Goal: Find contact information

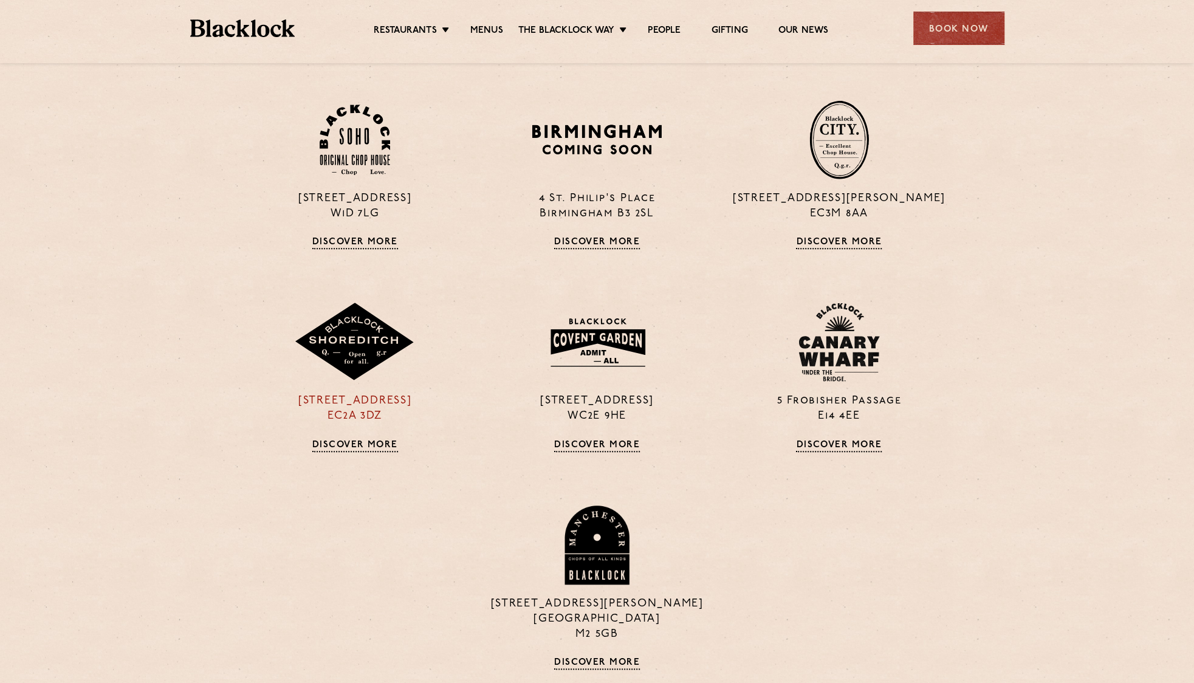
scroll to position [547, 0]
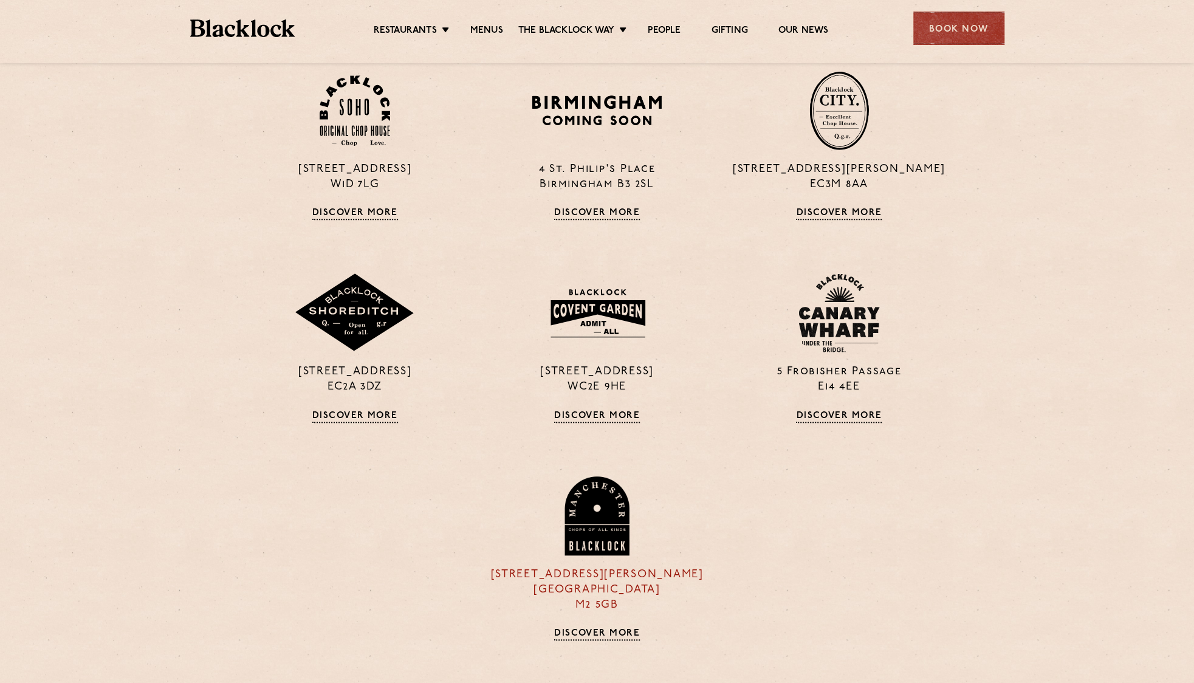
click at [599, 583] on p "37 Peter Street Manchester M2 5GB" at bounding box center [597, 590] width 224 height 46
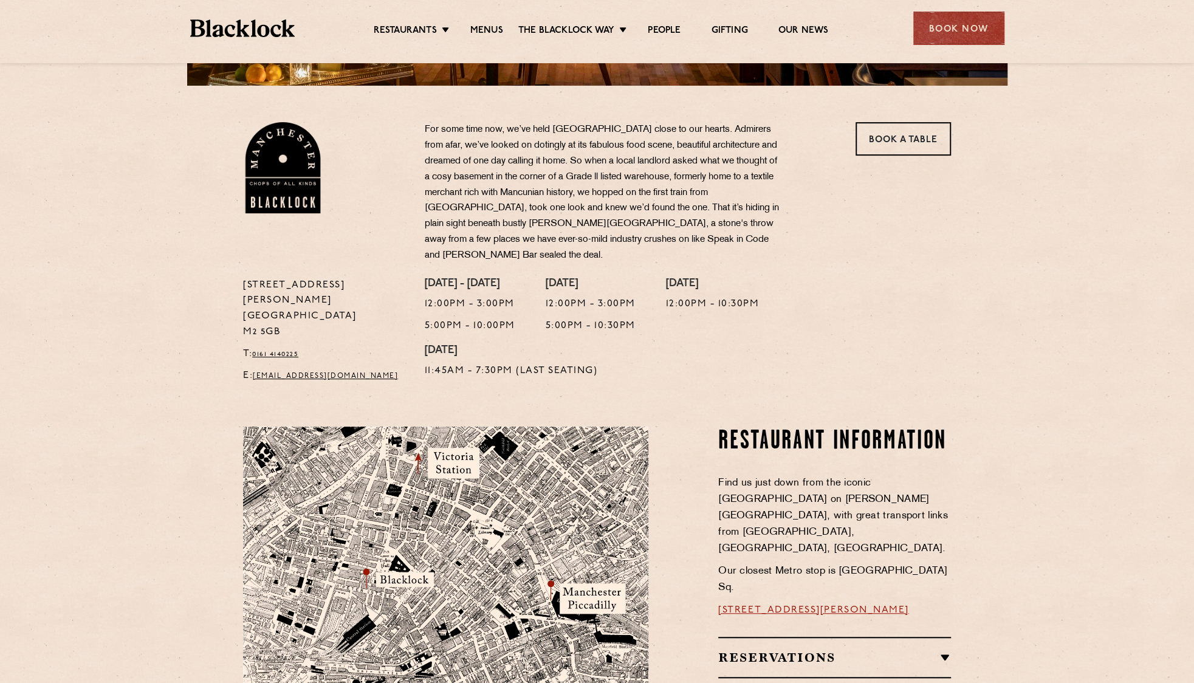
scroll to position [364, 0]
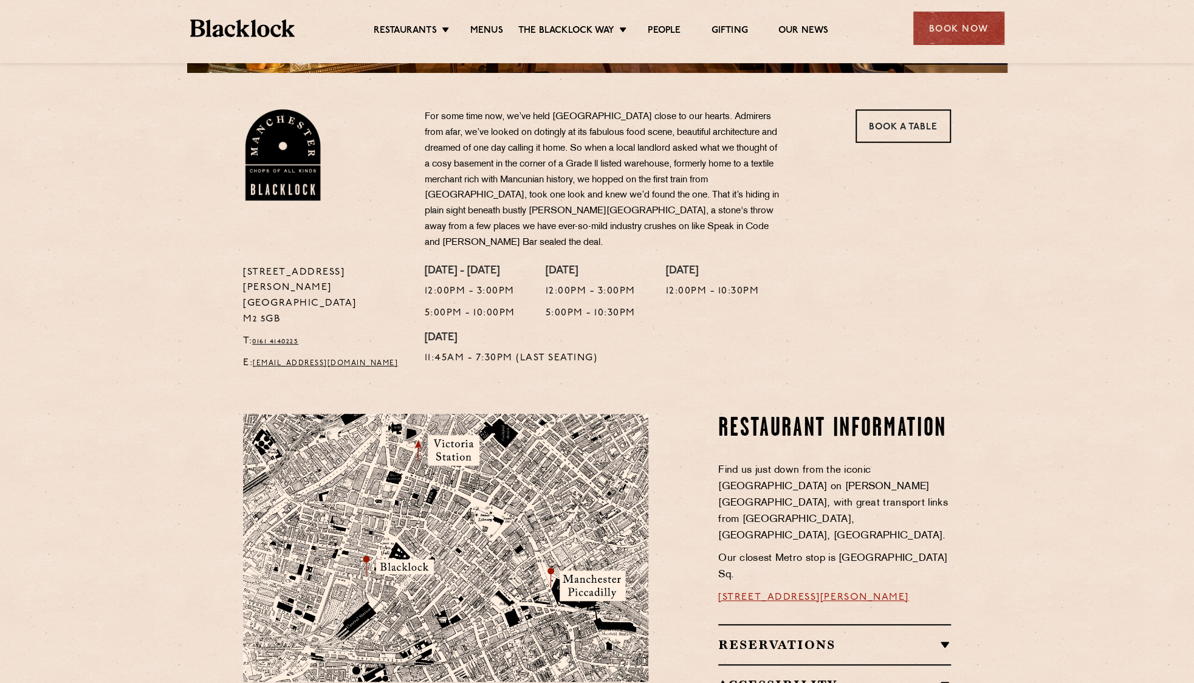
drag, startPoint x: 392, startPoint y: 500, endPoint x: 372, endPoint y: 500, distance: 20.7
click at [392, 500] on img at bounding box center [445, 548] width 405 height 268
click at [758, 592] on link "[STREET_ADDRESS][PERSON_NAME]" at bounding box center [813, 597] width 191 height 10
